Goal: Use online tool/utility: Utilize a website feature to perform a specific function

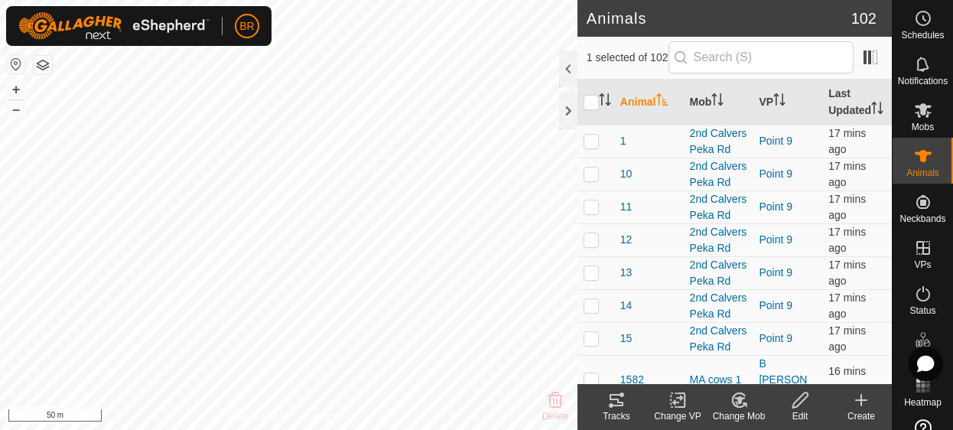
click at [618, 404] on icon at bounding box center [617, 400] width 18 height 18
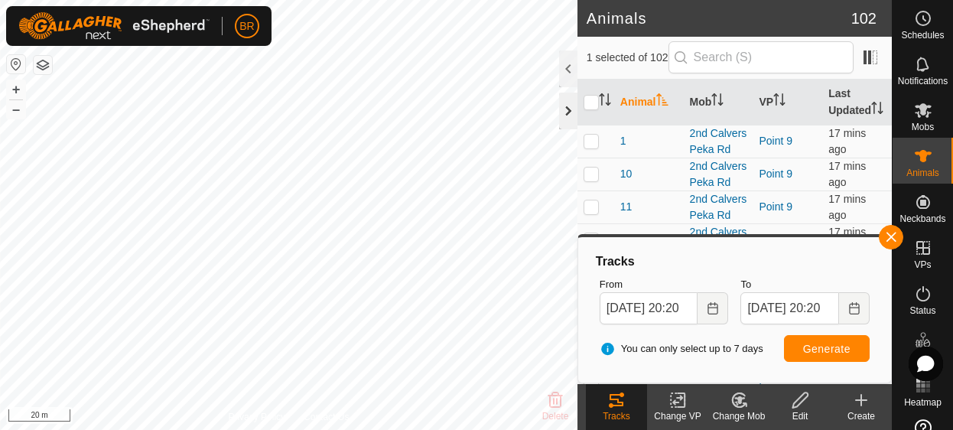
click at [565, 114] on div at bounding box center [568, 111] width 18 height 37
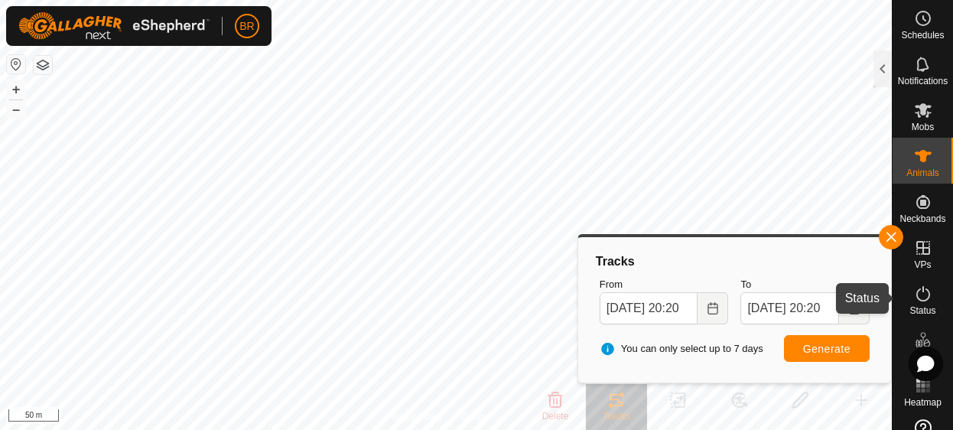
click at [914, 300] on icon at bounding box center [923, 294] width 18 height 18
click at [917, 299] on icon at bounding box center [924, 293] width 14 height 15
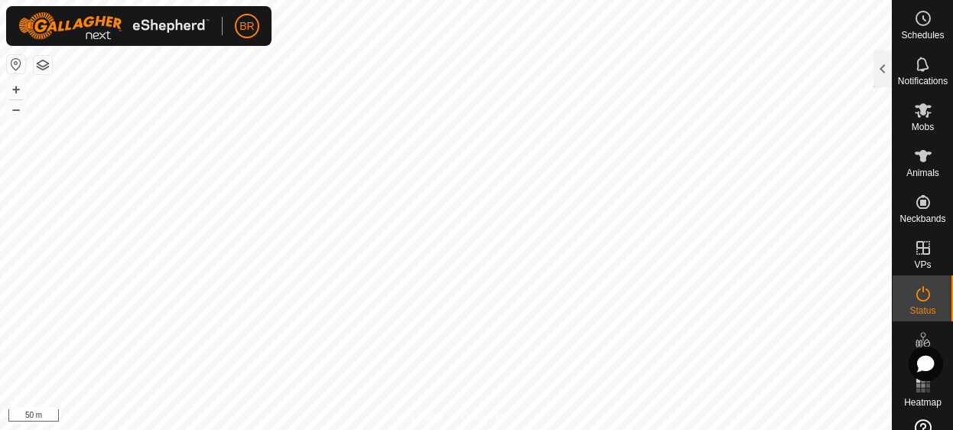
click at [914, 296] on icon at bounding box center [923, 294] width 18 height 18
click at [917, 301] on icon at bounding box center [923, 294] width 18 height 18
click at [876, 76] on div at bounding box center [883, 69] width 18 height 37
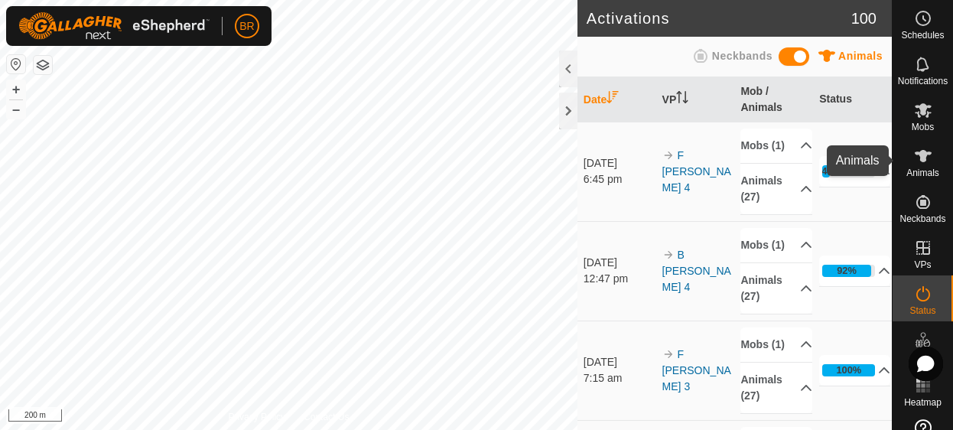
click at [920, 157] on icon at bounding box center [923, 156] width 18 height 18
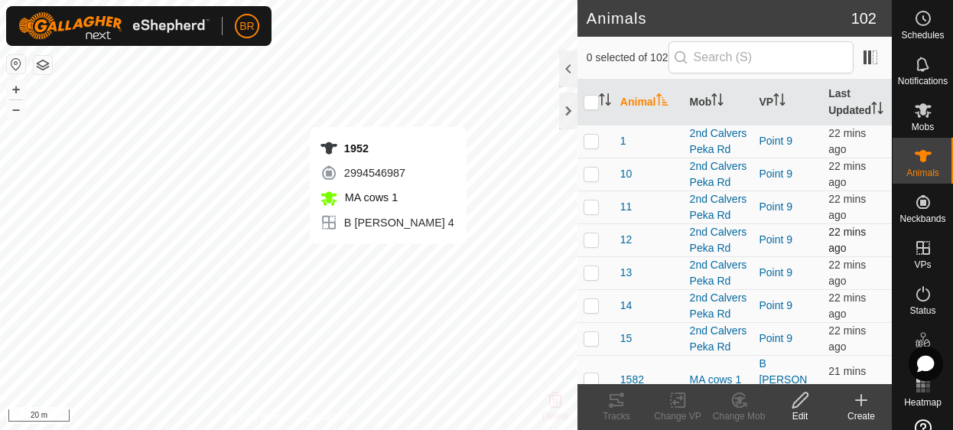
checkbox input "true"
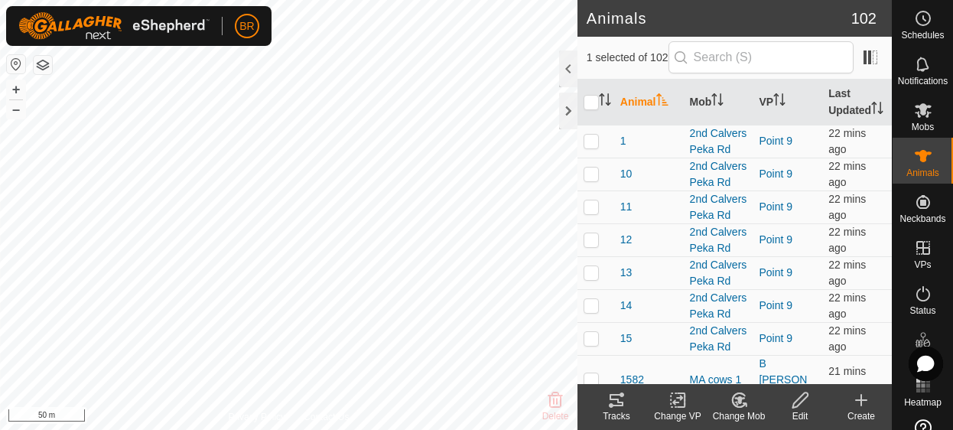
click at [615, 397] on icon at bounding box center [617, 400] width 18 height 18
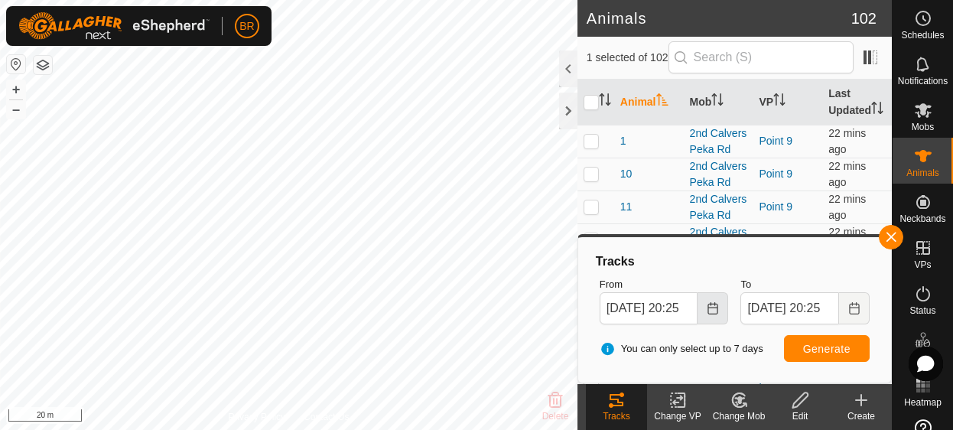
click at [709, 310] on icon "Choose Date" at bounding box center [713, 308] width 10 height 12
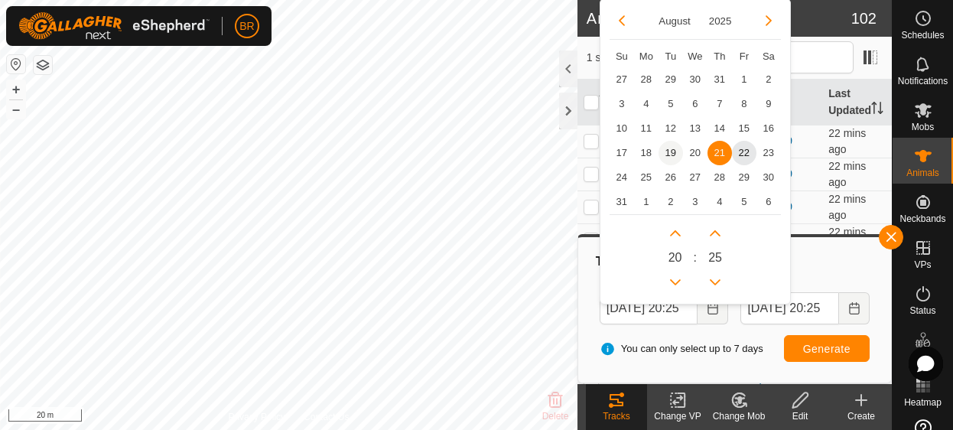
click at [666, 155] on span "19" at bounding box center [671, 153] width 24 height 24
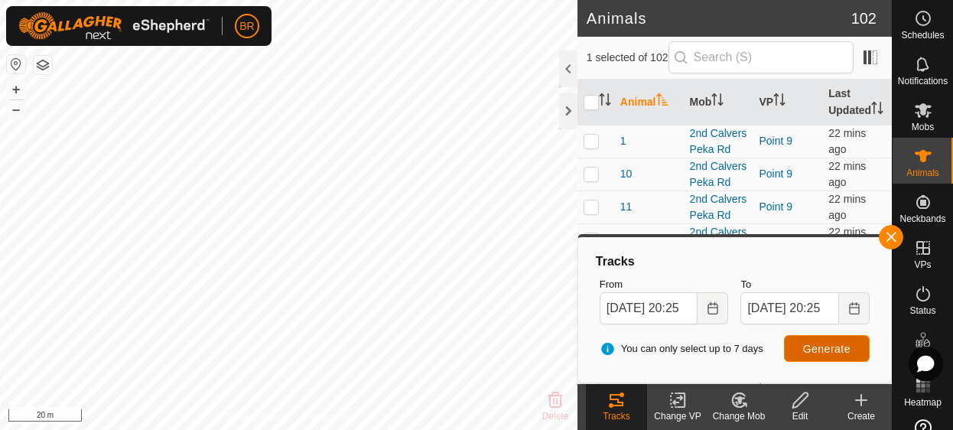
click at [828, 340] on button "Generate" at bounding box center [827, 348] width 86 height 27
click at [704, 303] on button "Choose Date" at bounding box center [713, 308] width 31 height 32
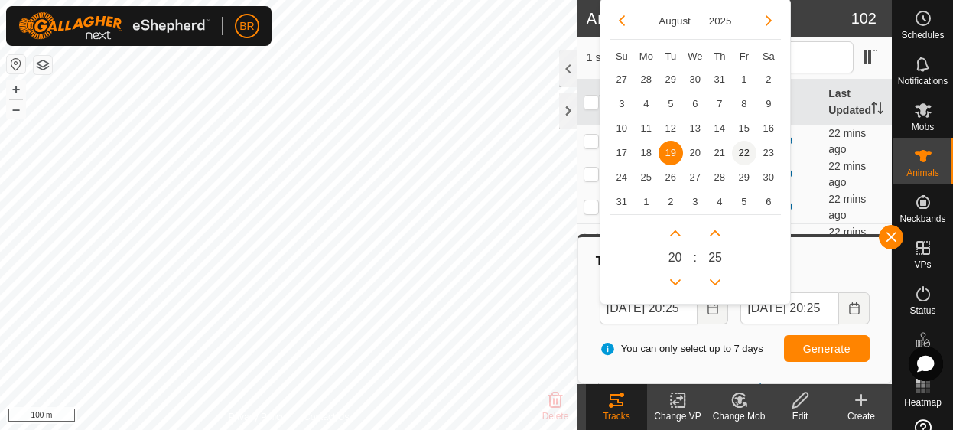
click at [744, 157] on span "22" at bounding box center [744, 153] width 24 height 24
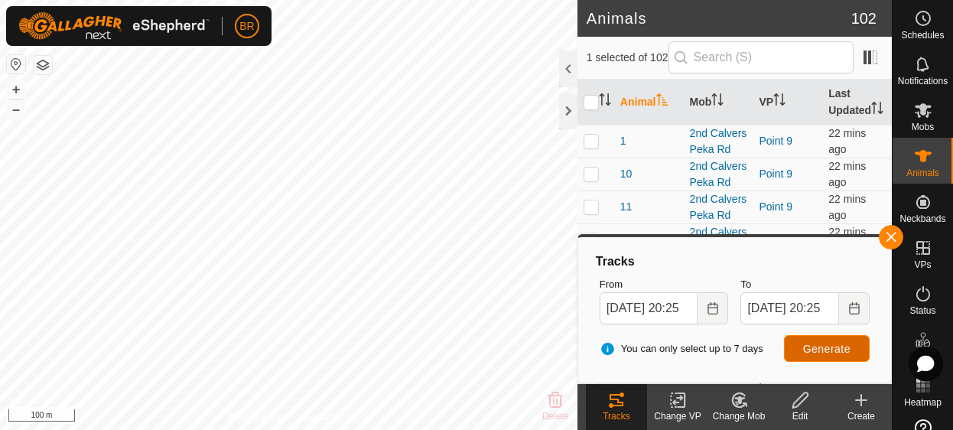
click at [813, 347] on span "Generate" at bounding box center [826, 349] width 47 height 12
click at [721, 302] on button "Choose Date" at bounding box center [713, 308] width 31 height 32
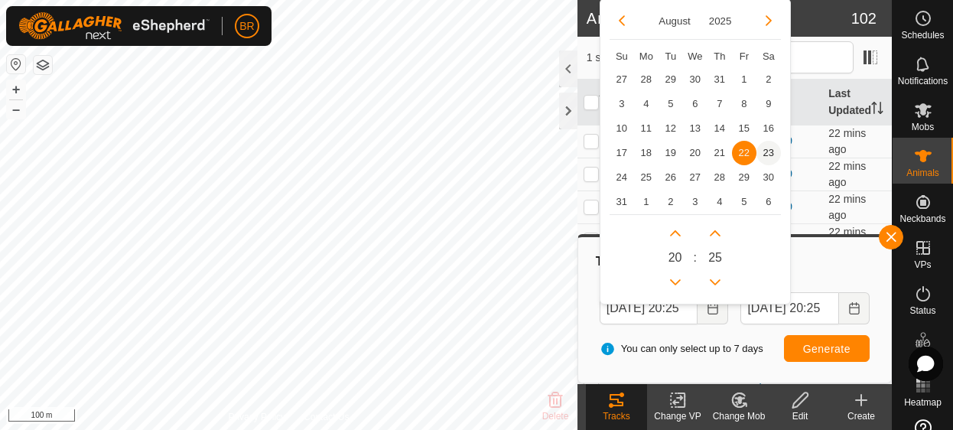
click at [761, 154] on span "23" at bounding box center [769, 153] width 24 height 24
type input "[DATE] 20:25"
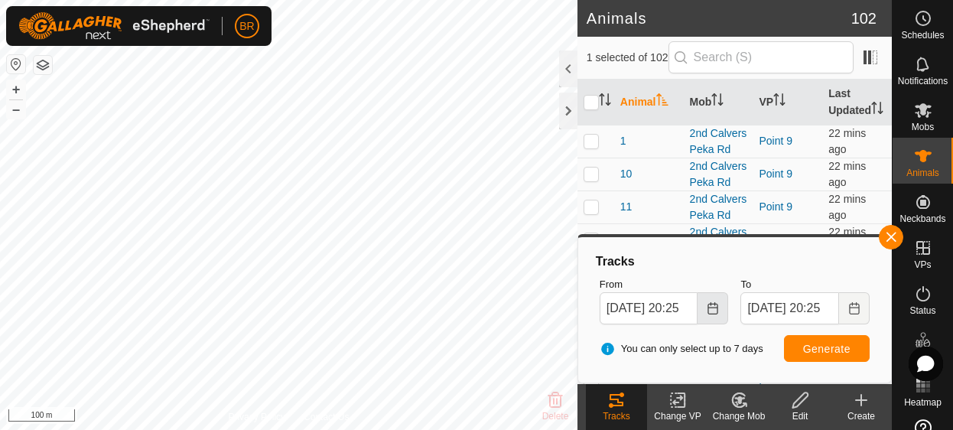
click at [719, 308] on icon "Choose Date" at bounding box center [713, 308] width 12 height 12
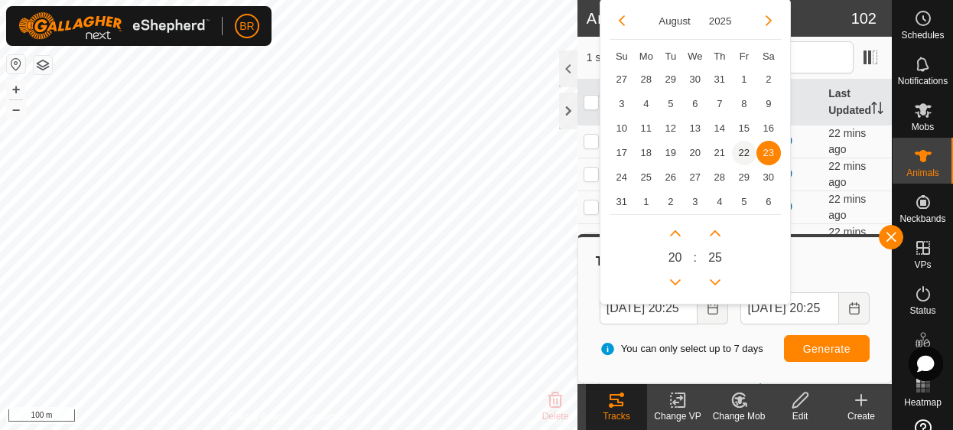
scroll to position [0, 0]
click at [738, 155] on span "22" at bounding box center [744, 153] width 24 height 24
type input "[DATE] 20:25"
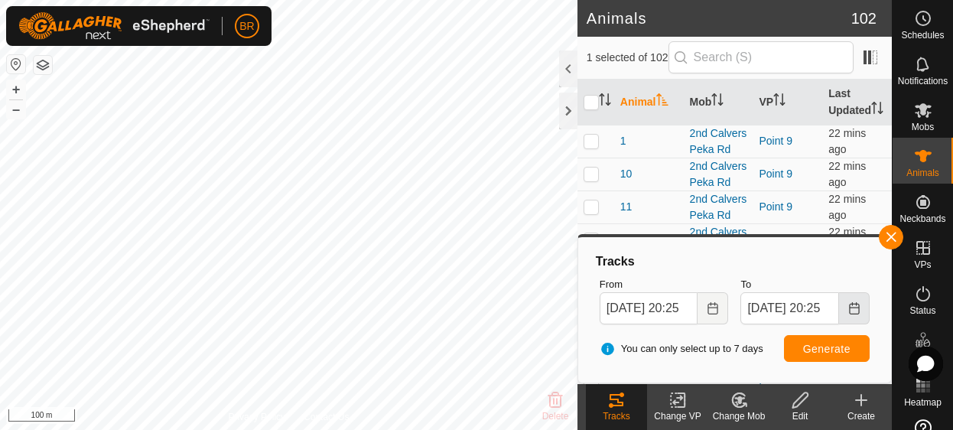
click at [850, 307] on icon "Choose Date" at bounding box center [855, 308] width 12 height 12
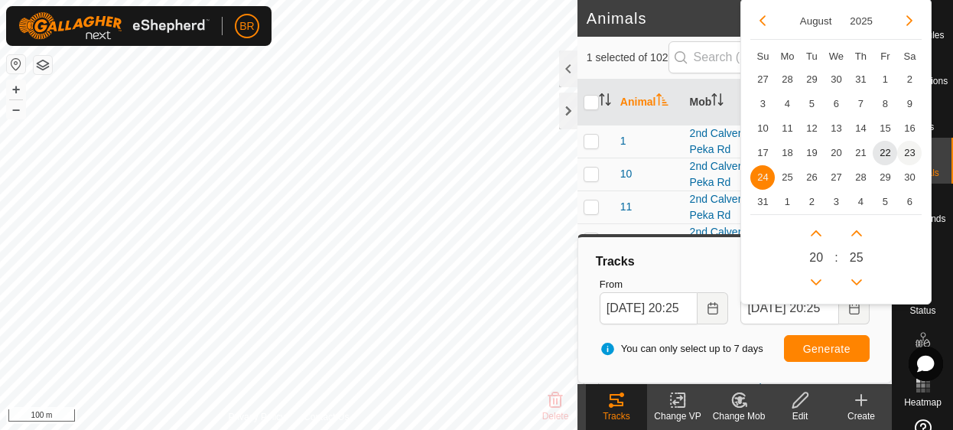
click at [904, 152] on span "23" at bounding box center [910, 153] width 24 height 24
type input "[DATE] 20:25"
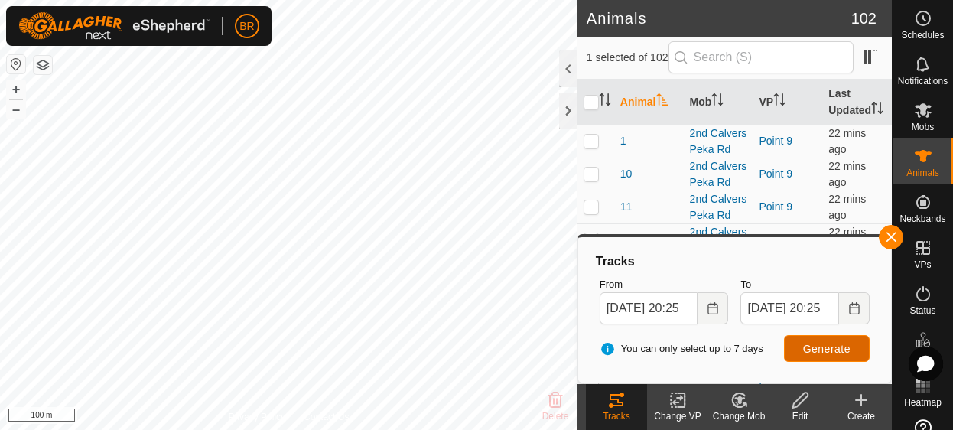
click at [841, 345] on span "Generate" at bounding box center [826, 349] width 47 height 12
click at [897, 237] on button "button" at bounding box center [891, 237] width 24 height 24
